Goal: Feedback & Contribution: Submit feedback/report problem

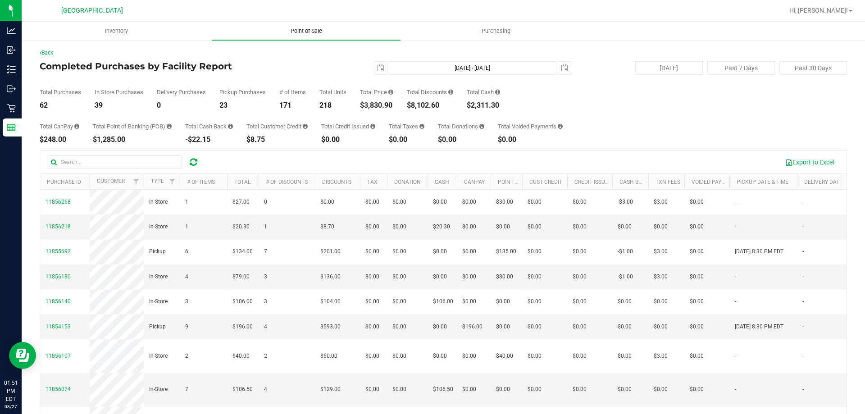
click at [307, 30] on span "Point of Sale" at bounding box center [306, 31] width 56 height 8
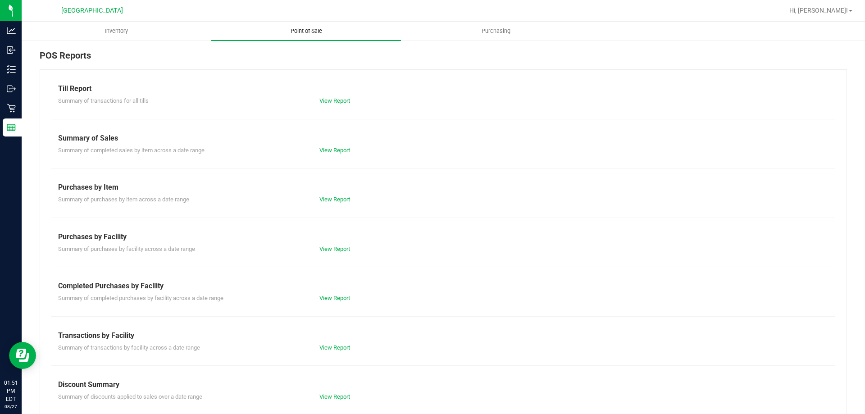
click at [331, 104] on link "View Report" at bounding box center [334, 100] width 31 height 7
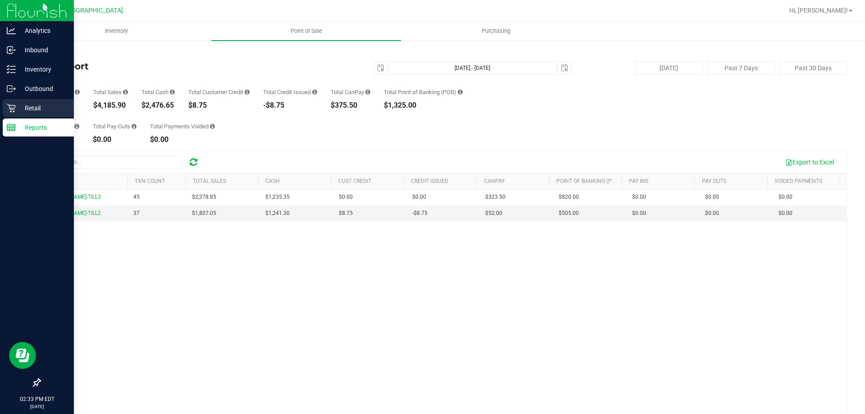
click at [27, 105] on p "Retail" at bounding box center [43, 108] width 54 height 11
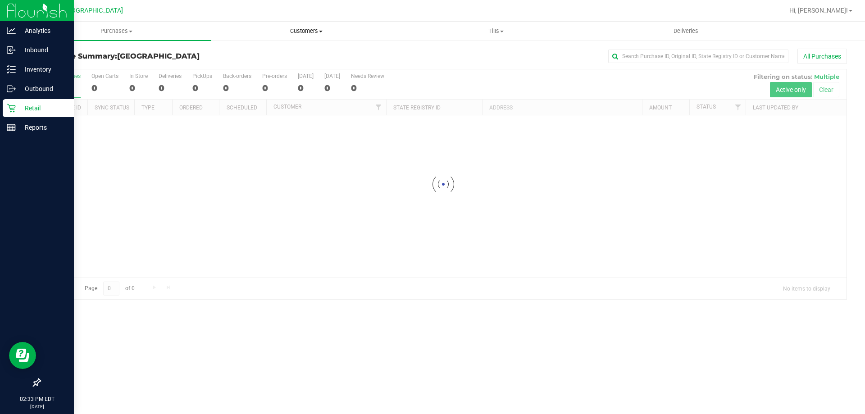
click at [306, 30] on span "Customers" at bounding box center [306, 31] width 189 height 8
click at [264, 55] on span "All customers" at bounding box center [243, 54] width 65 height 8
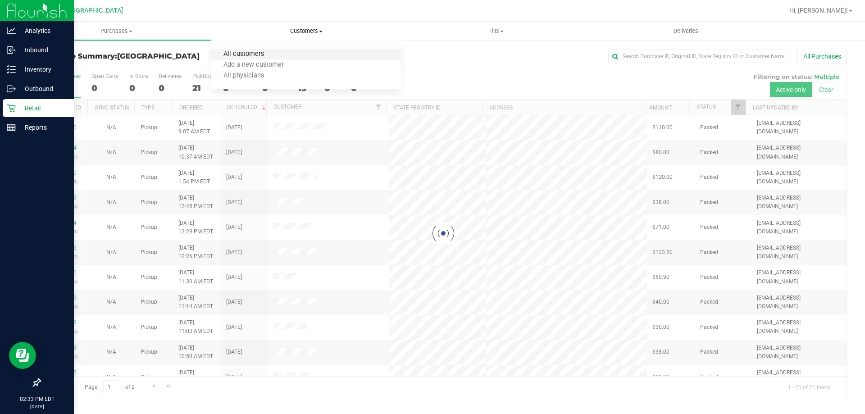
click at [251, 52] on span "All customers" at bounding box center [243, 54] width 65 height 8
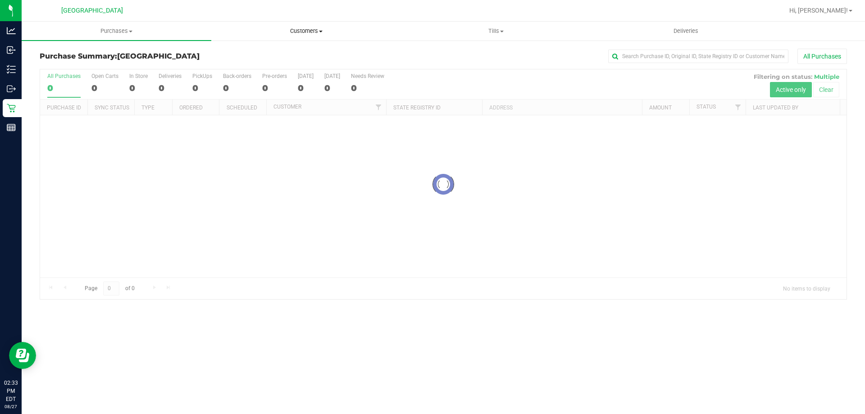
click at [301, 29] on span "Customers" at bounding box center [306, 31] width 189 height 8
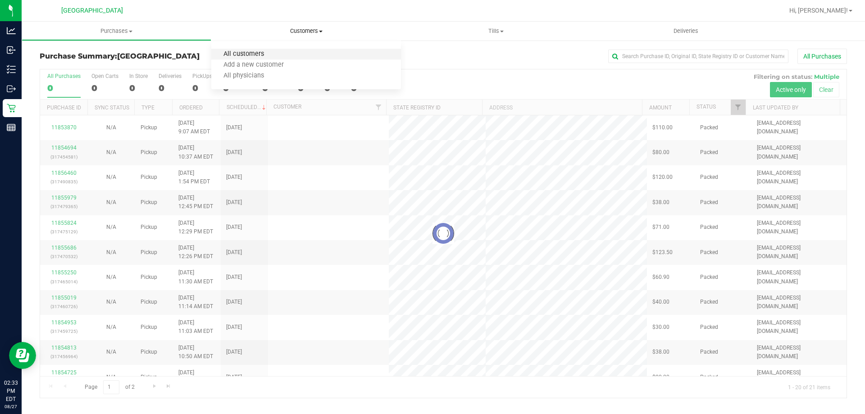
click at [255, 57] on span "All customers" at bounding box center [243, 54] width 65 height 8
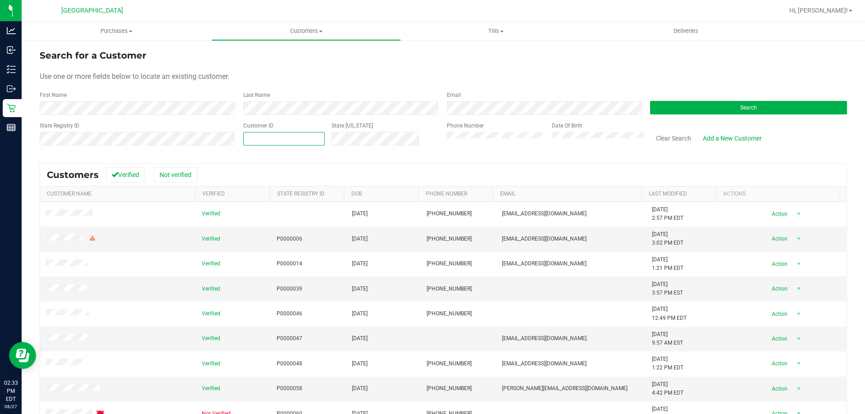
click at [281, 139] on span at bounding box center [284, 139] width 82 height 14
type input "73775"
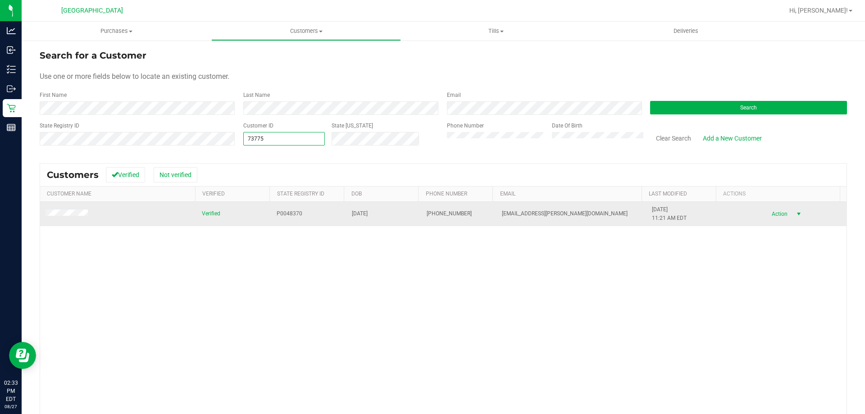
click at [793, 209] on span "select" at bounding box center [798, 214] width 11 height 13
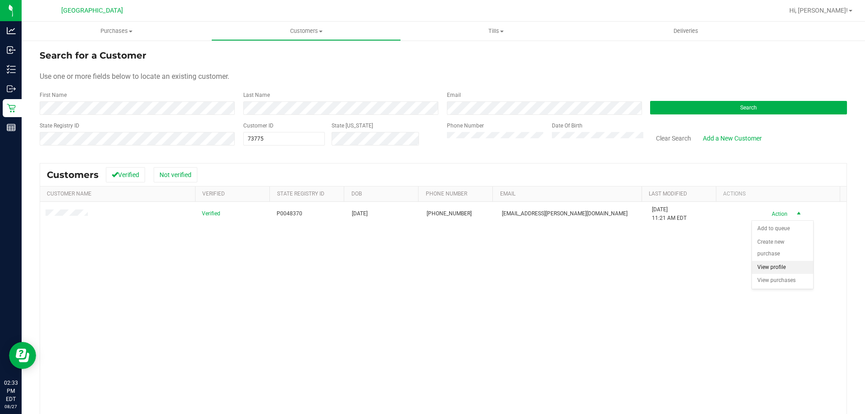
click at [780, 268] on li "View profile" at bounding box center [782, 268] width 61 height 14
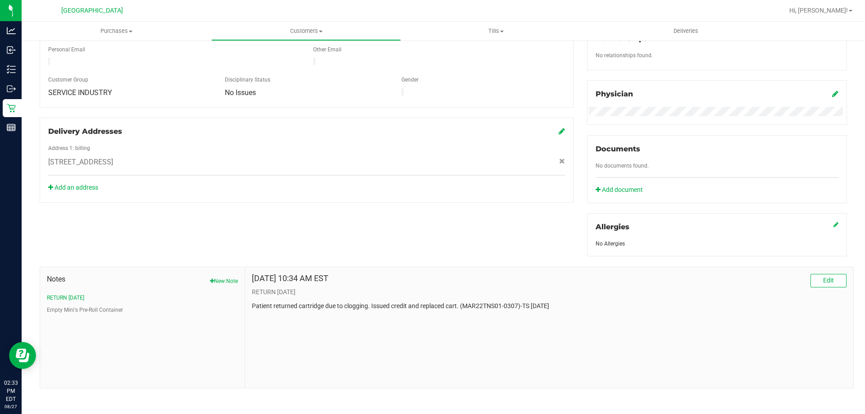
scroll to position [237, 0]
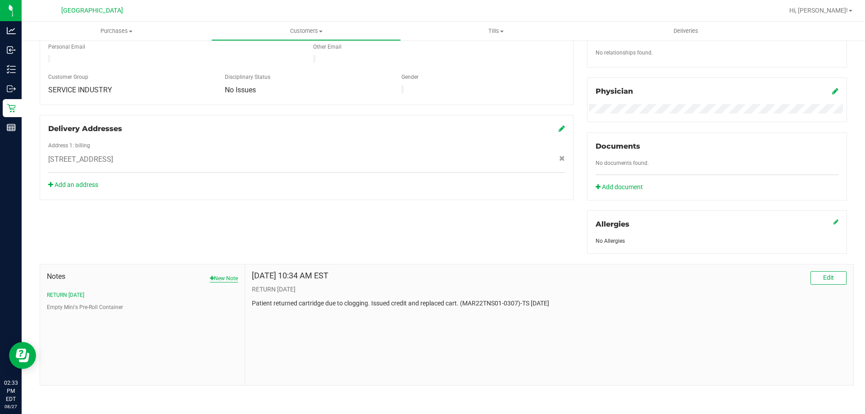
click at [214, 276] on button "New Note" at bounding box center [224, 278] width 28 height 8
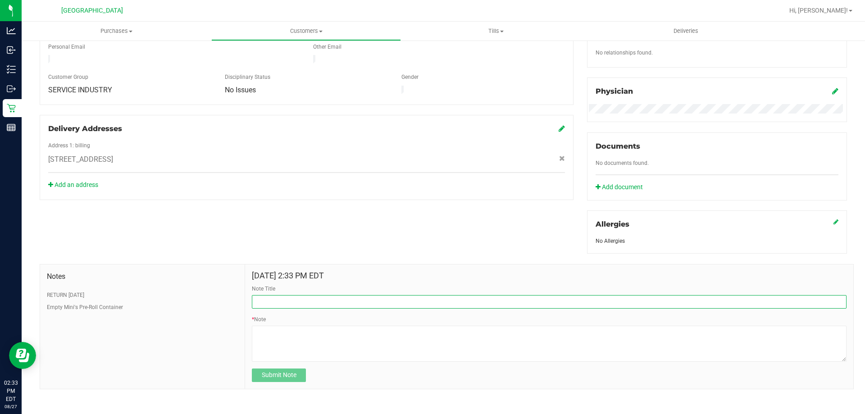
click at [286, 300] on input "Note Title" at bounding box center [549, 302] width 595 height 14
click at [312, 303] on input "RETURN" at bounding box center [549, 302] width 595 height 14
type input "RETURN [DATE]"
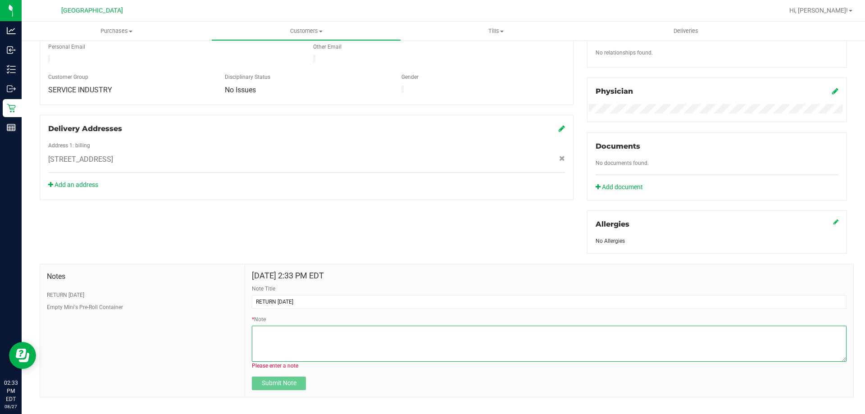
click at [285, 337] on textarea "* Note" at bounding box center [549, 344] width 595 height 36
paste textarea "Good Afternoon, We would like to extend the FT Lead offer for the [GEOGRAPHIC_D…"
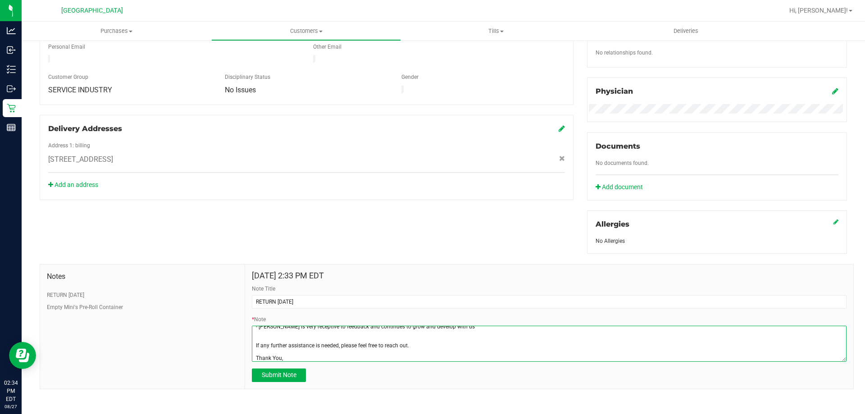
scroll to position [0, 0]
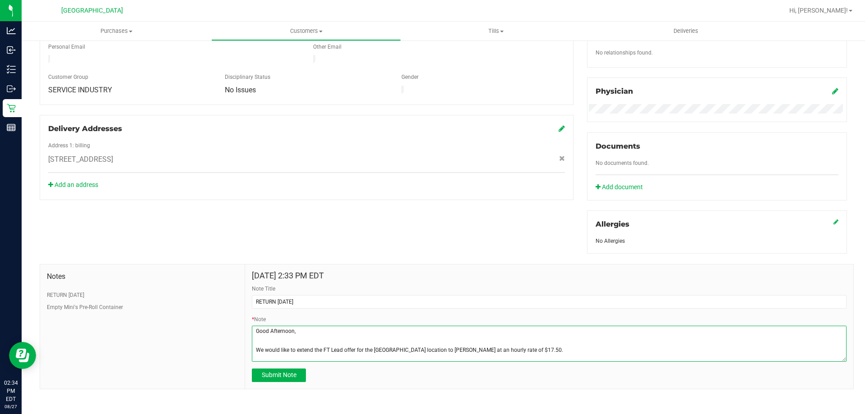
drag, startPoint x: 325, startPoint y: 351, endPoint x: 237, endPoint y: 309, distance: 97.7
click at [237, 309] on div "Notes RETURN [DATE] Empty Mini's Pre-Roll Container [DATE] 2:33 PM EDT Note Tit…" at bounding box center [447, 326] width 814 height 125
type textarea "Thank You,"
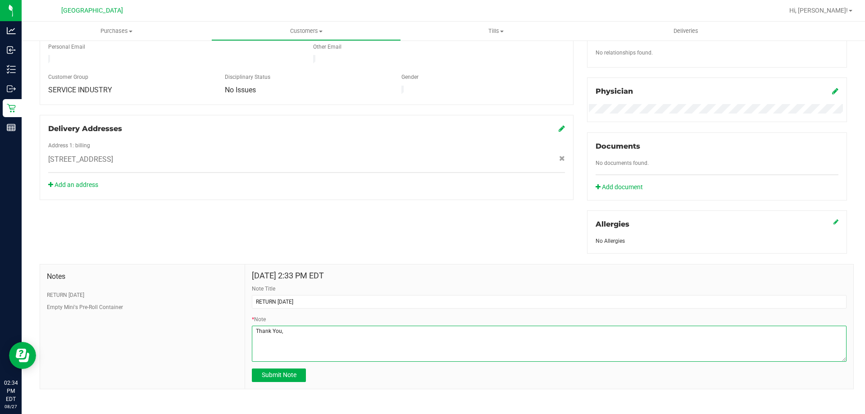
drag, startPoint x: 322, startPoint y: 345, endPoint x: 243, endPoint y: 327, distance: 80.4
click at [245, 327] on div "[DATE] 2:33 PM EDT Note Title RETURN [DATE] * Note Submit Note" at bounding box center [549, 326] width 608 height 124
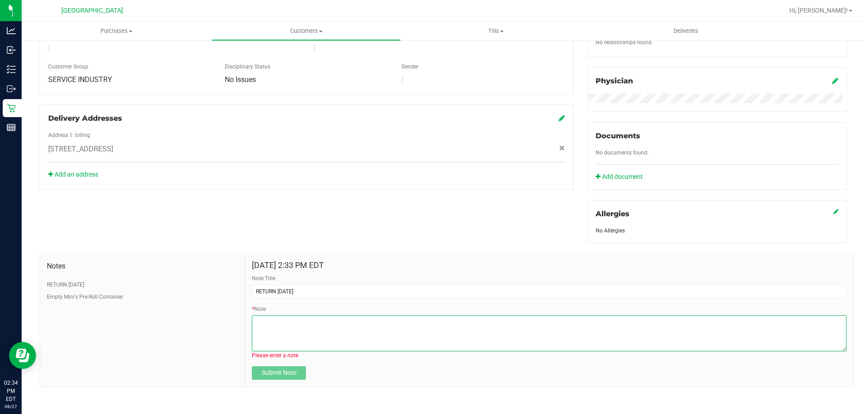
scroll to position [249, 0]
click at [269, 330] on textarea "* Note" at bounding box center [549, 332] width 595 height 36
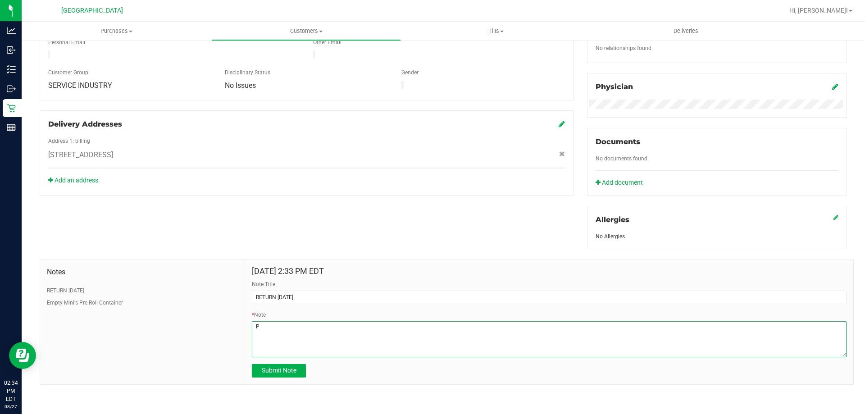
scroll to position [241, 0]
type textarea "Patient reported that when she opened package, disposable was broken. Credit is…"
click at [273, 371] on span "Submit Note" at bounding box center [279, 371] width 35 height 7
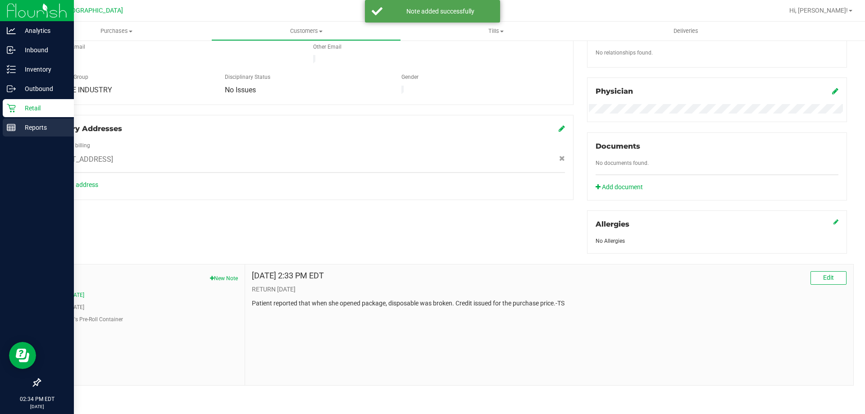
click at [48, 134] on div "Reports" at bounding box center [38, 127] width 71 height 18
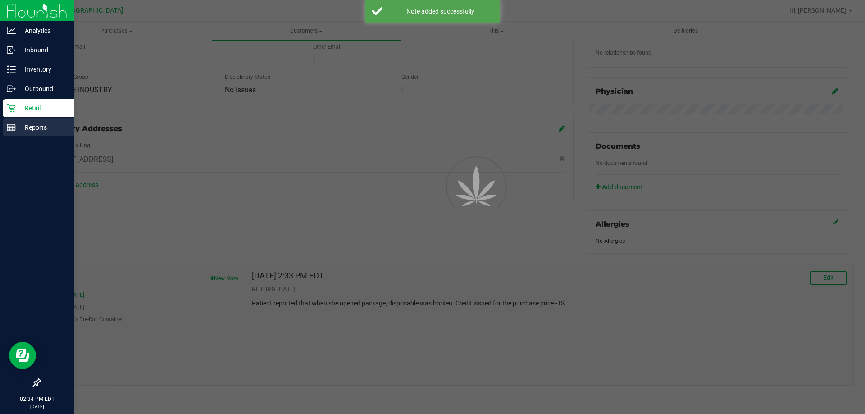
click at [43, 128] on p "Reports" at bounding box center [43, 127] width 54 height 11
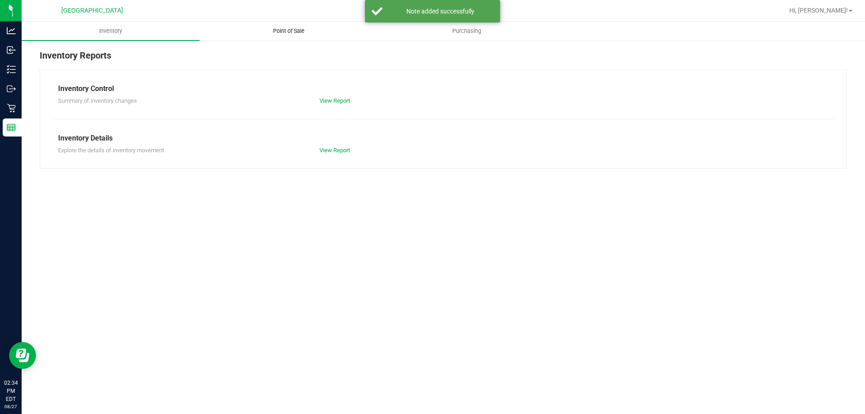
click at [284, 32] on span "Point of Sale" at bounding box center [289, 31] width 56 height 8
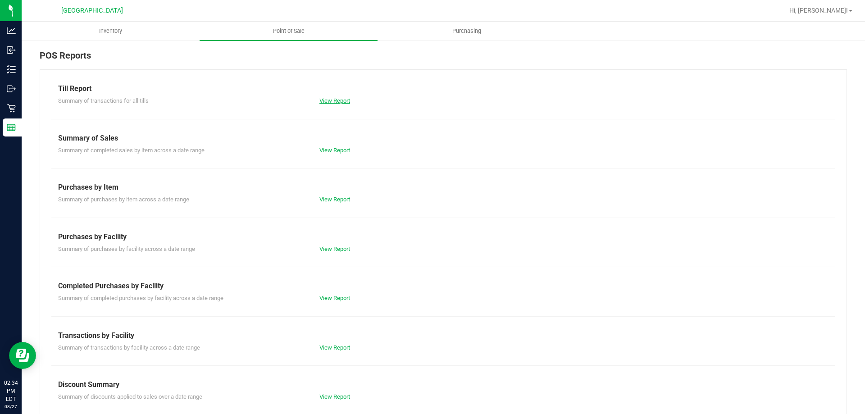
click at [336, 101] on link "View Report" at bounding box center [334, 100] width 31 height 7
